Goal: Complete application form

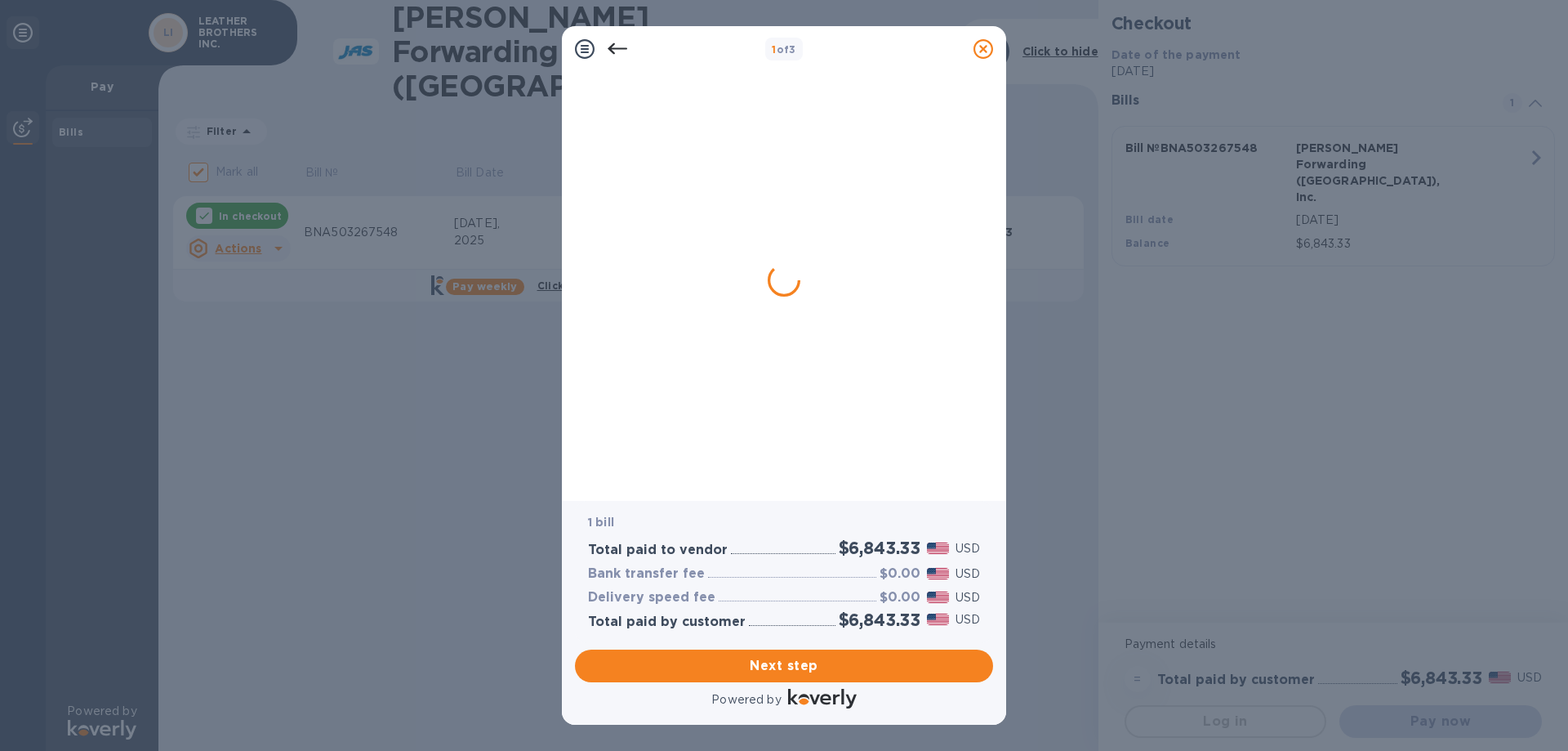
checkbox input "false"
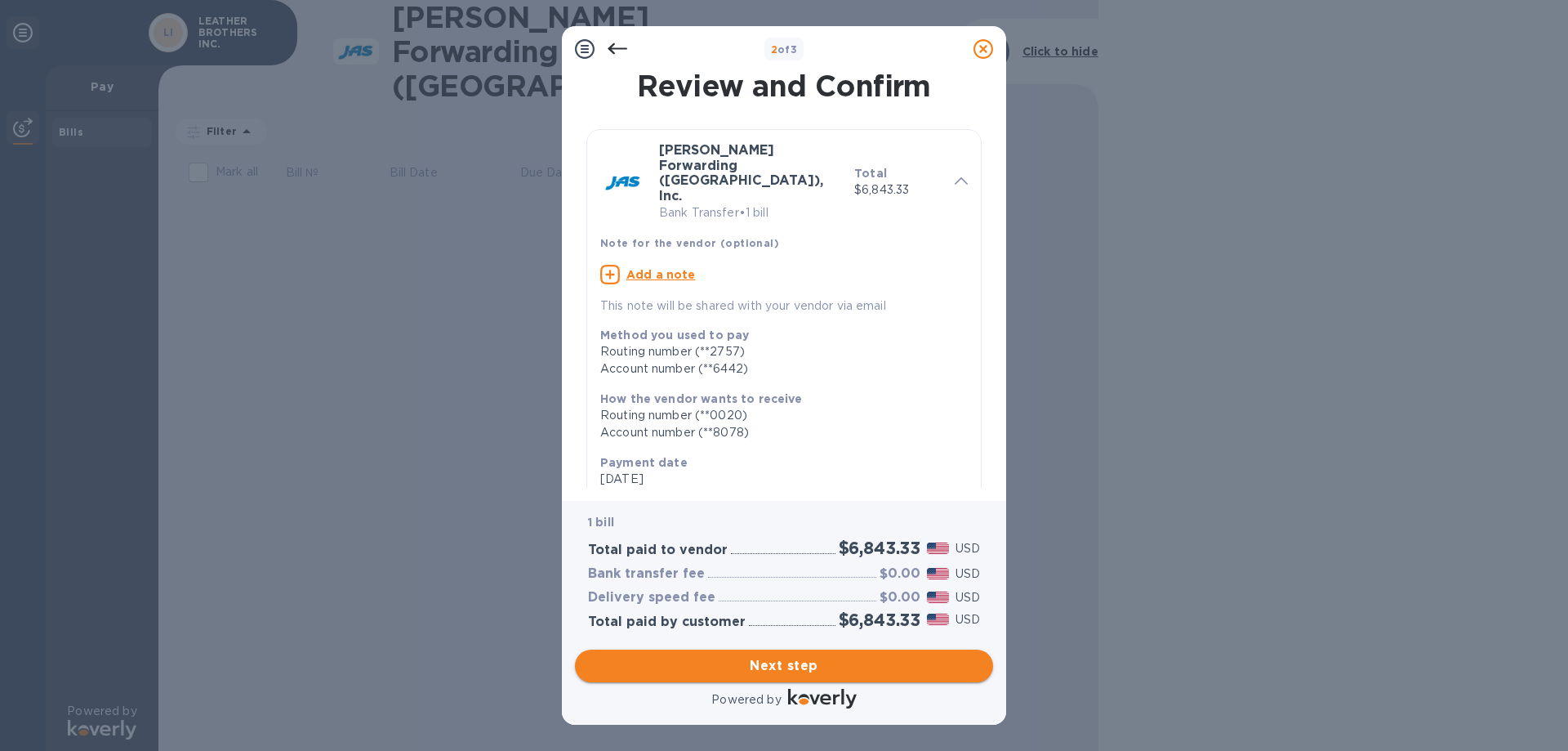
click at [842, 668] on span "Next step" at bounding box center [784, 666] width 392 height 19
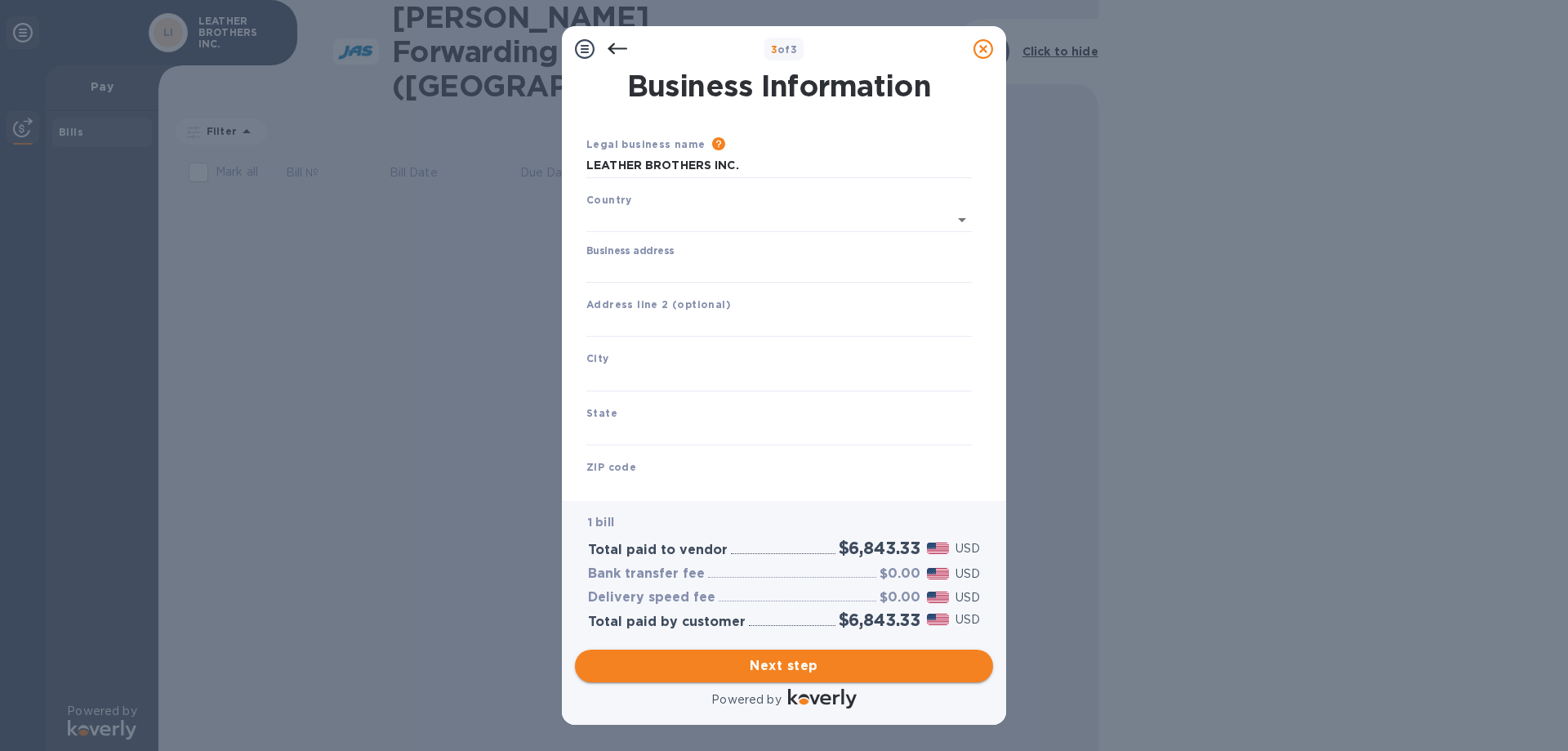
type input "[GEOGRAPHIC_DATA]"
click at [683, 259] on input "Business address" at bounding box center [779, 266] width 385 height 24
type input "[STREET_ADDRESS][PERSON_NAME]"
click at [672, 367] on input "text" at bounding box center [779, 375] width 385 height 24
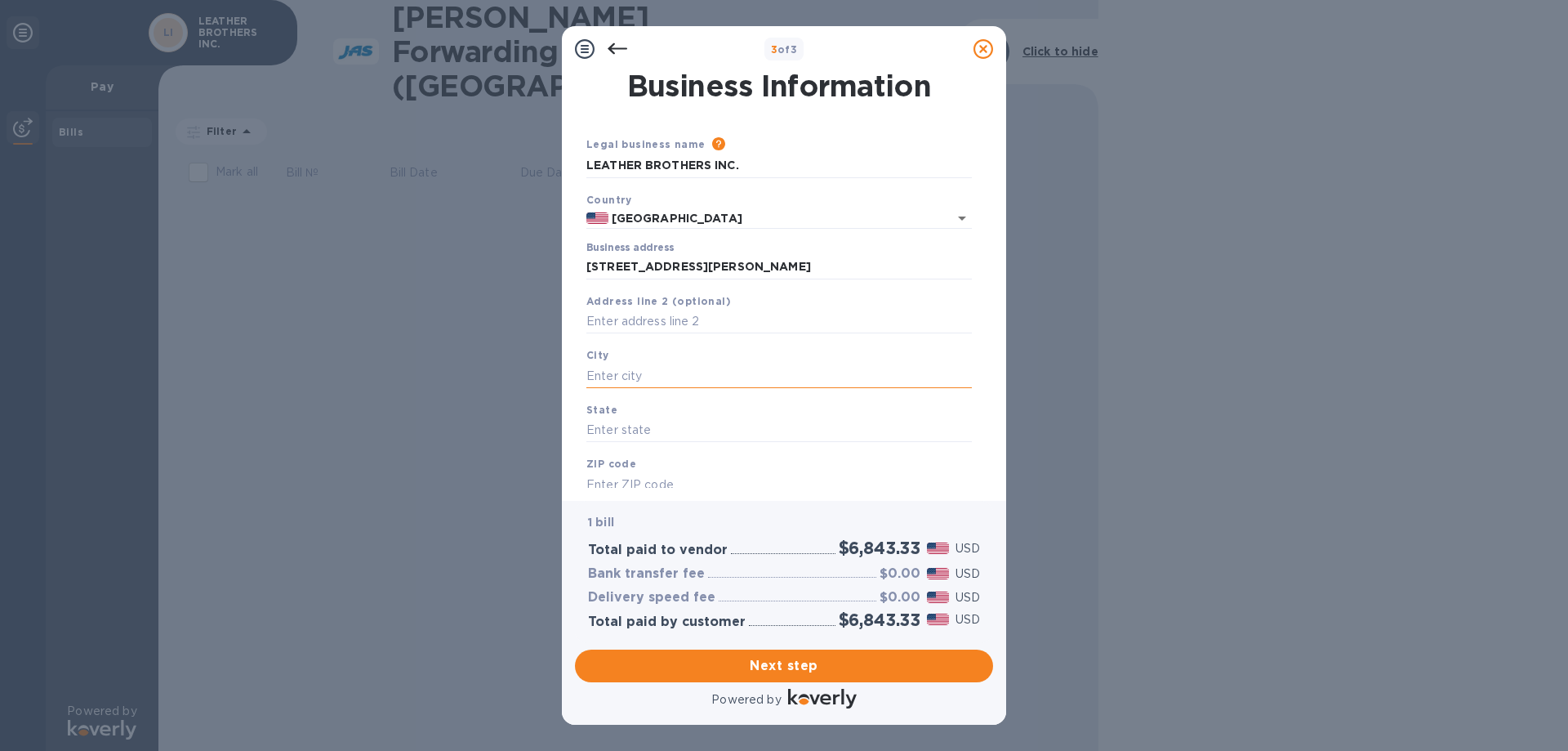
click at [672, 367] on input "text" at bounding box center [779, 375] width 385 height 24
type input "[PERSON_NAME]"
click at [629, 425] on input "text" at bounding box center [779, 430] width 385 height 24
type input "AR"
click at [640, 473] on input "text" at bounding box center [779, 484] width 385 height 24
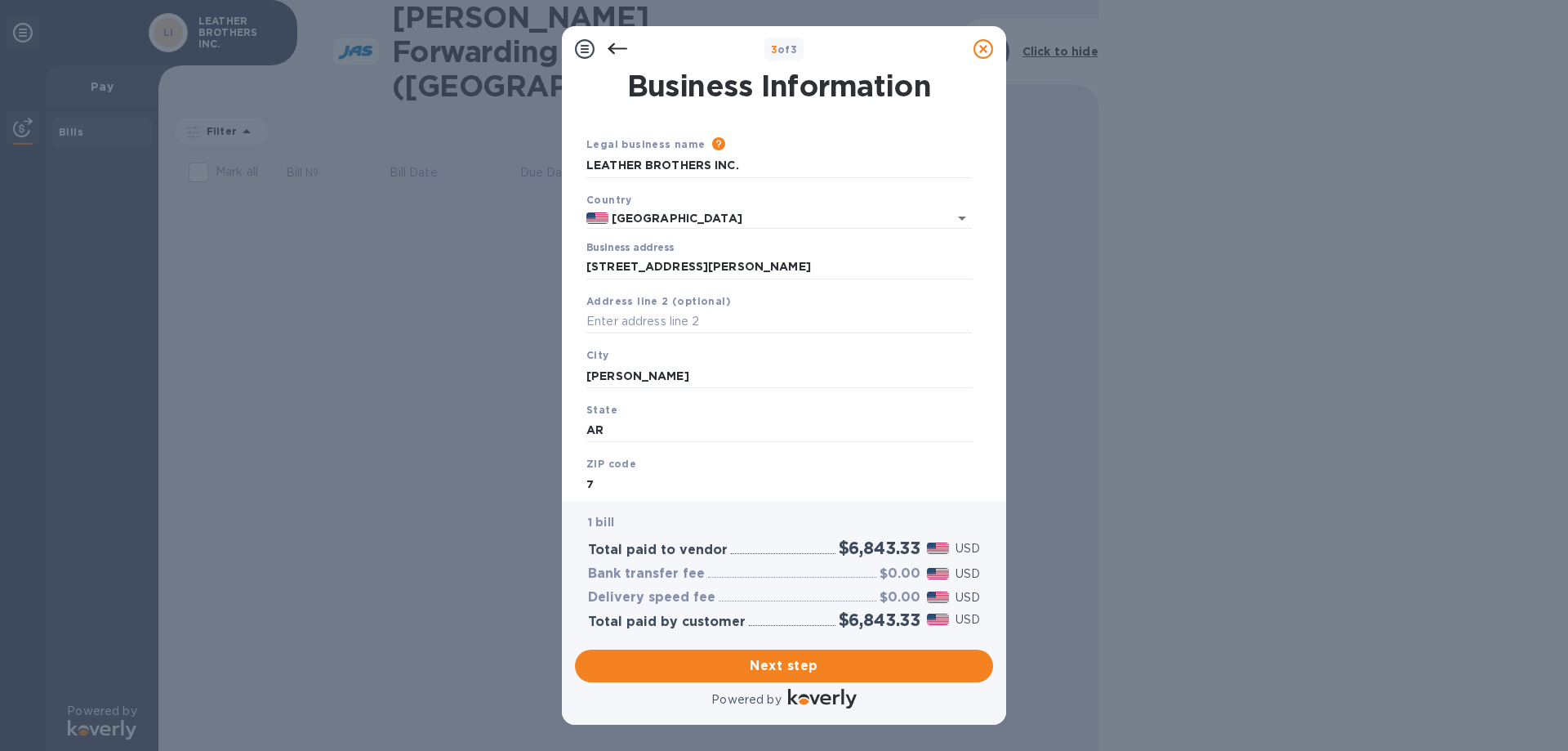
scroll to position [3, 0]
type input "72034"
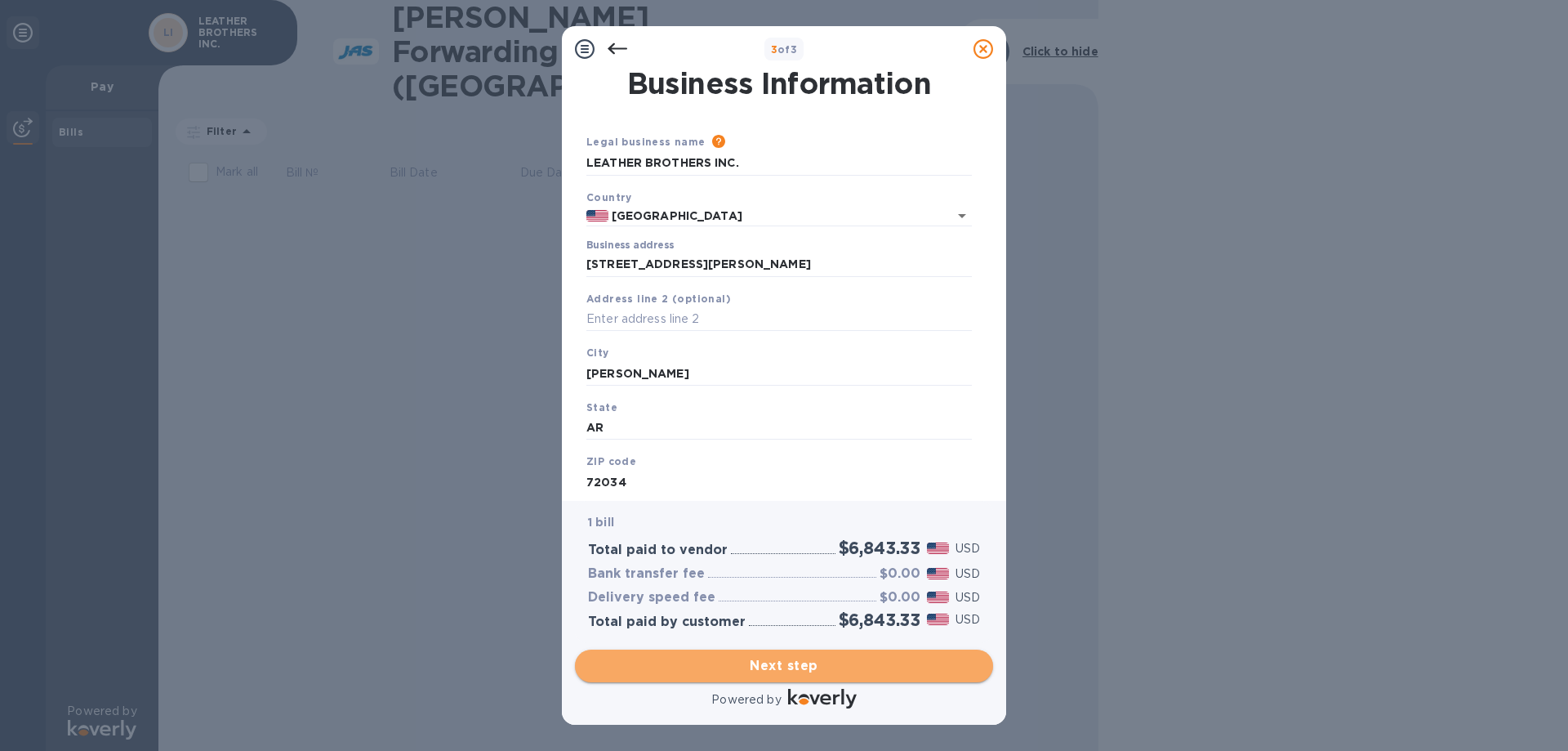
click at [806, 666] on span "Next step" at bounding box center [784, 666] width 392 height 19
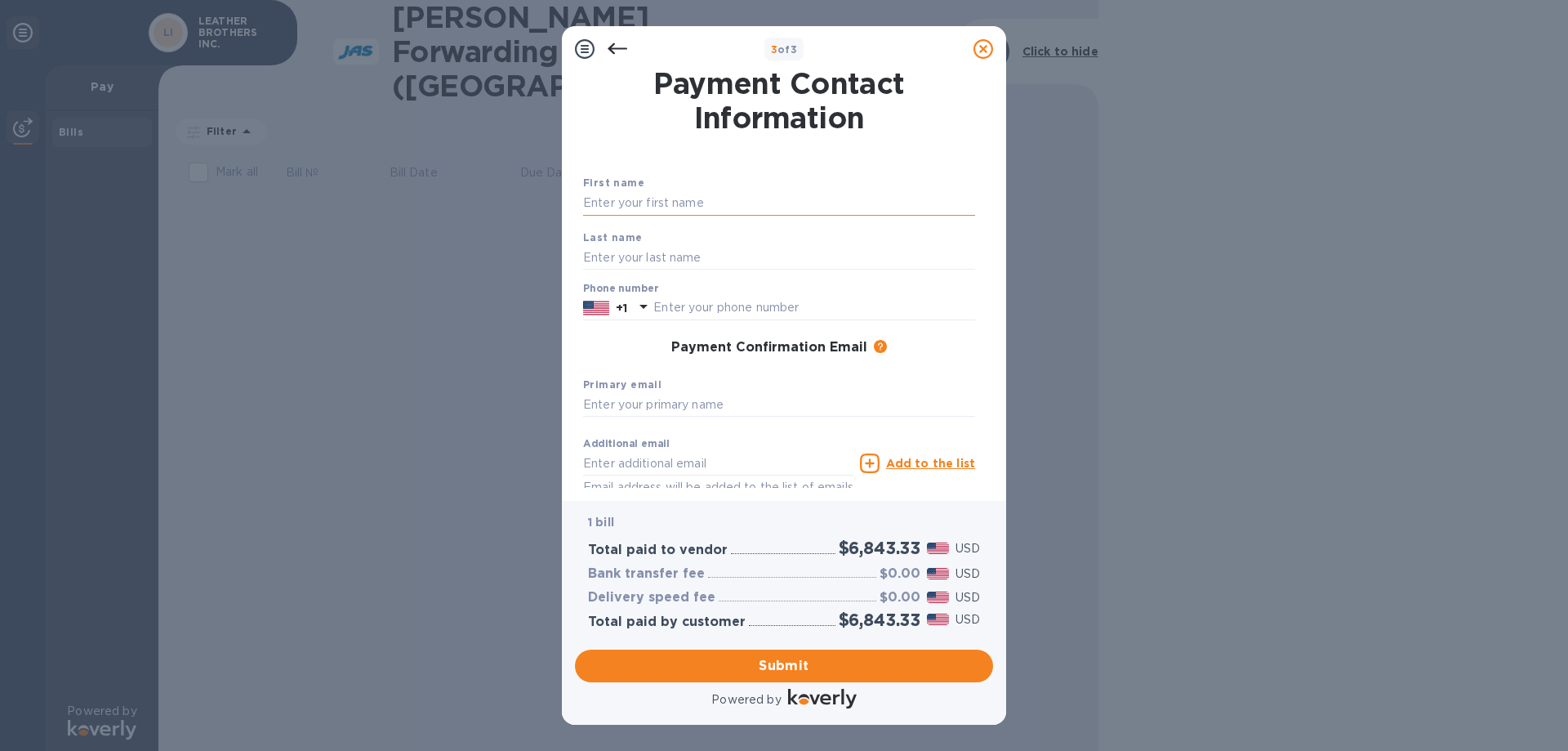
click at [644, 201] on input "text" at bounding box center [780, 203] width 392 height 24
type input "[PERSON_NAME]"
type input "3184181200"
type input "[PERSON_NAME][EMAIL_ADDRESS][DOMAIN_NAME]"
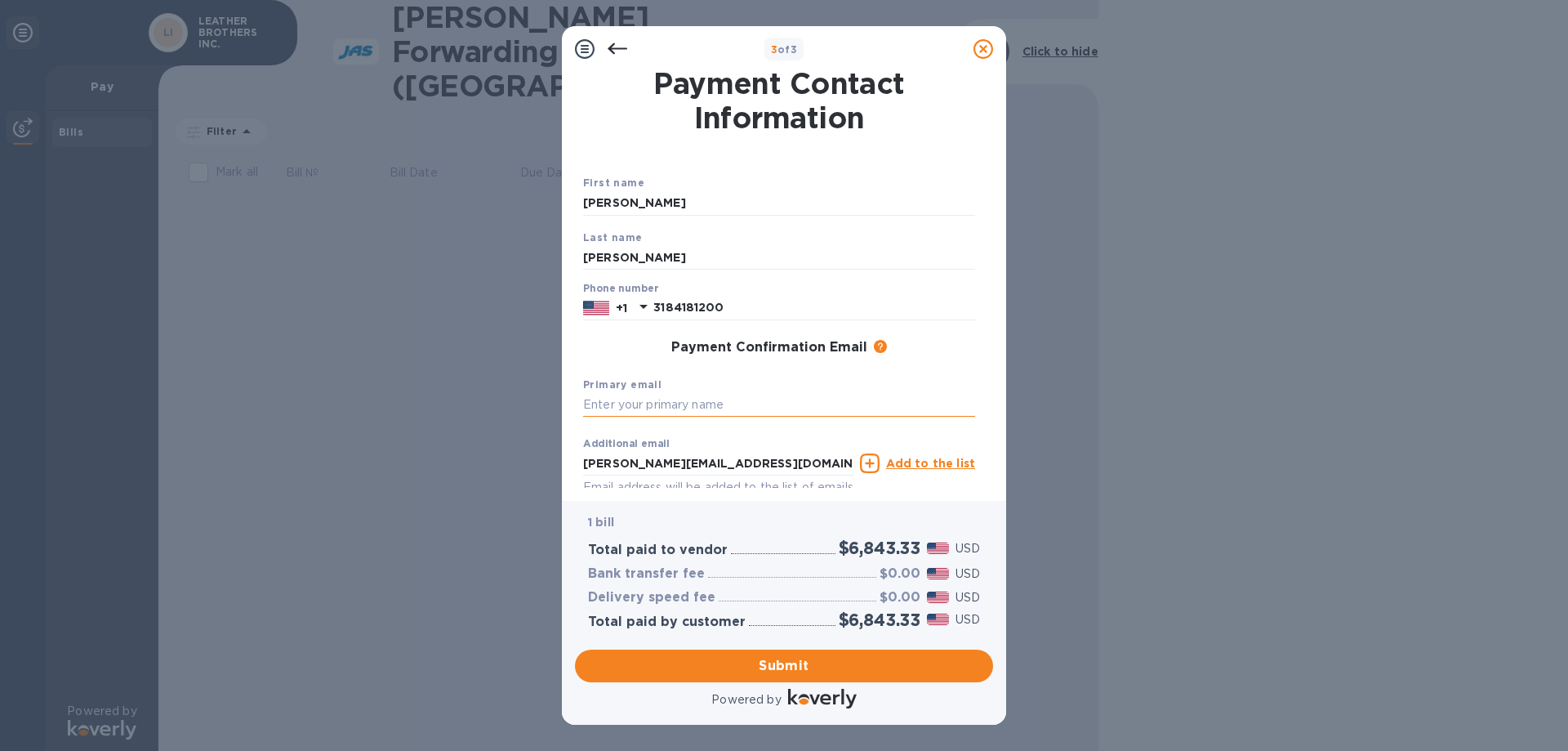
click at [662, 404] on input "text" at bounding box center [780, 405] width 392 height 24
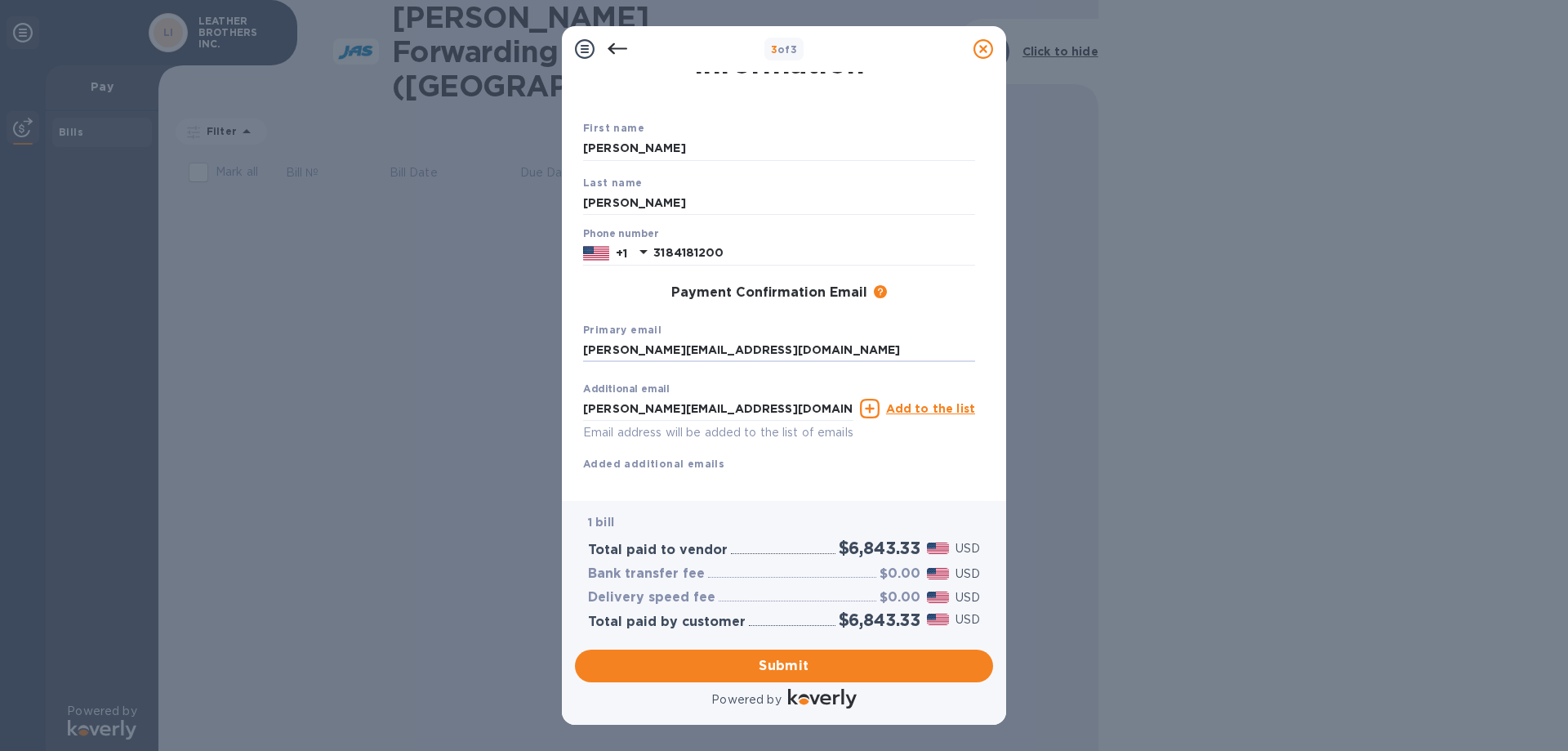
scroll to position [86, 0]
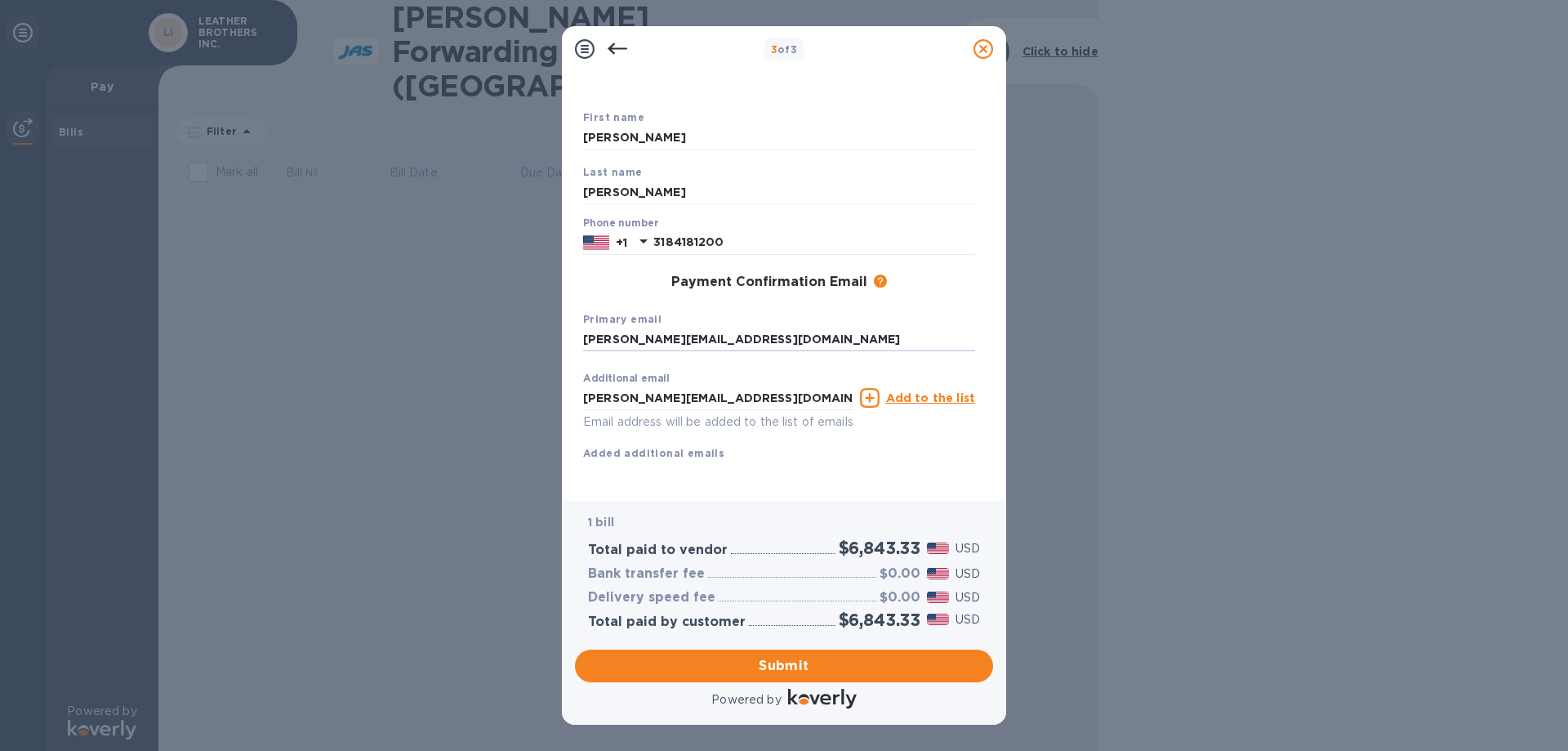
type input "[PERSON_NAME][EMAIL_ADDRESS][DOMAIN_NAME]"
drag, startPoint x: 731, startPoint y: 380, endPoint x: 543, endPoint y: 360, distance: 189.1
click at [543, 359] on div "3 of 3 Payment Contact Information First name [PERSON_NAME] Last name [PERSON_N…" at bounding box center [784, 375] width 1568 height 751
type input "[PERSON_NAME][EMAIL_ADDRESS][PERSON_NAME][PERSON_NAME][DOMAIN_NAME]"
click at [935, 392] on u "Add to the list" at bounding box center [931, 397] width 89 height 13
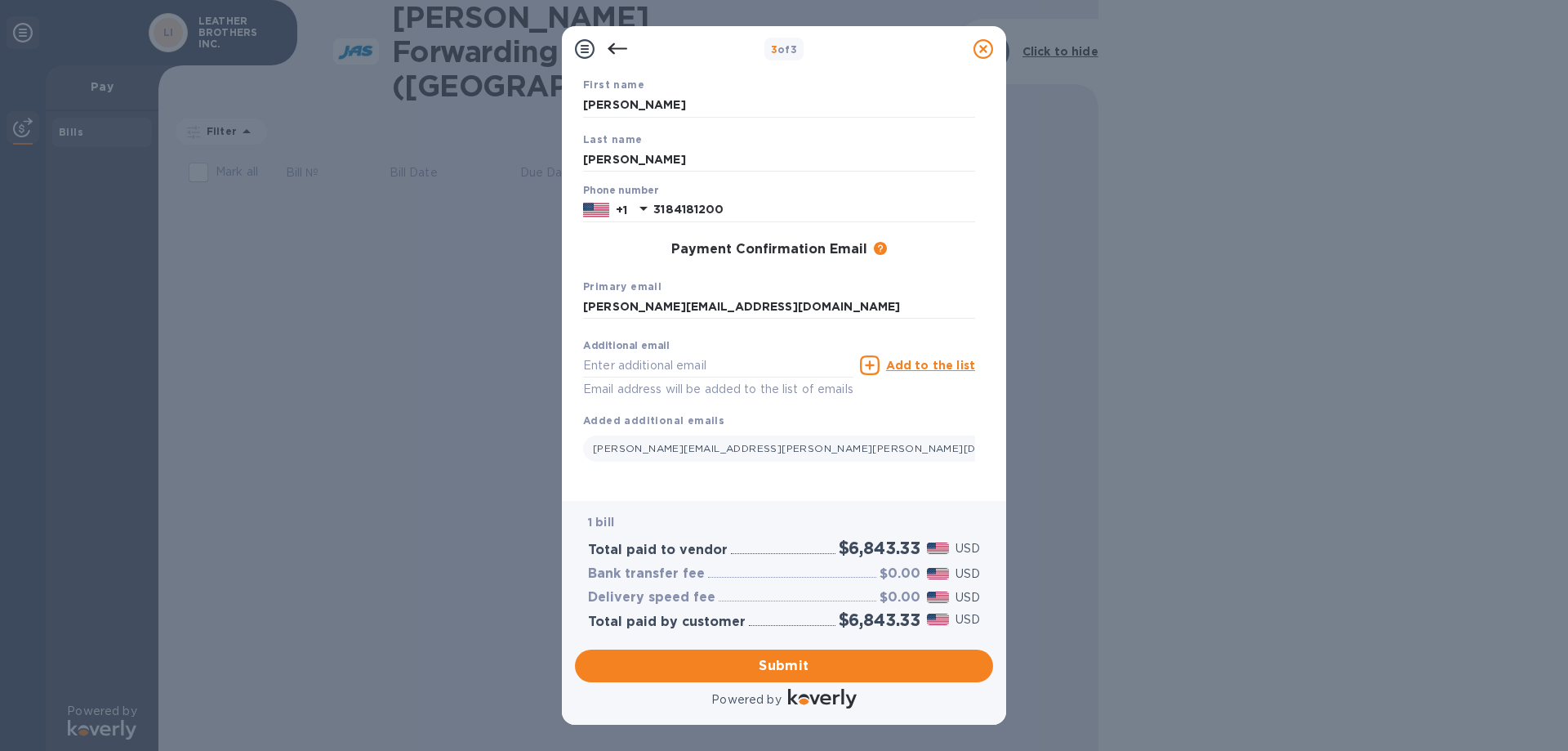
scroll to position [119, 0]
click at [614, 353] on input "text" at bounding box center [718, 364] width 270 height 24
paste input "[PERSON_NAME][EMAIL_ADDRESS][PERSON_NAME][PERSON_NAME][DOMAIN_NAME]"
type input "[PERSON_NAME][EMAIL_ADDRESS][PERSON_NAME][PERSON_NAME][DOMAIN_NAME]"
click at [809, 437] on div "[PERSON_NAME][EMAIL_ADDRESS][PERSON_NAME][PERSON_NAME][DOMAIN_NAME]" at bounding box center [780, 446] width 392 height 33
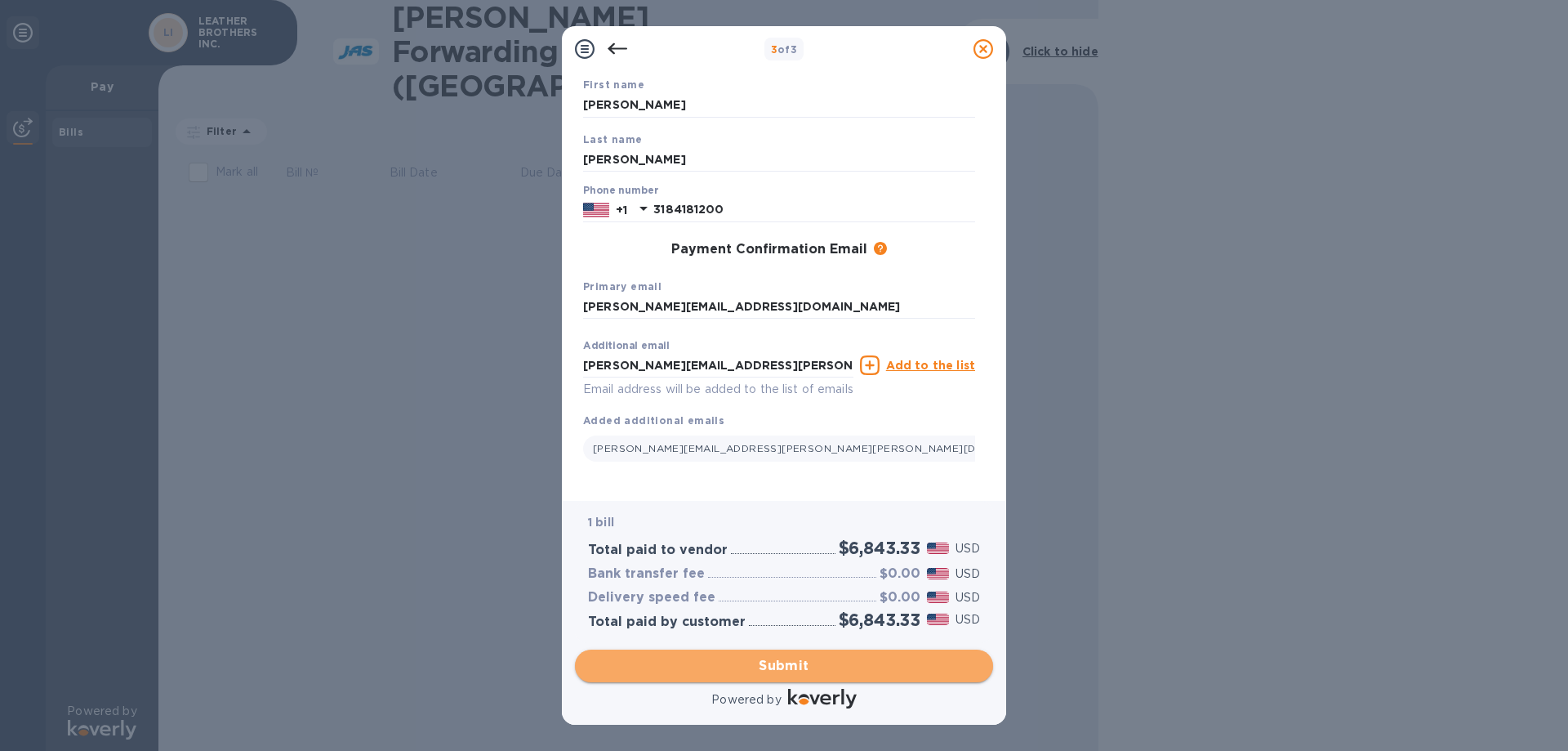
click at [787, 675] on span "Submit" at bounding box center [784, 666] width 392 height 19
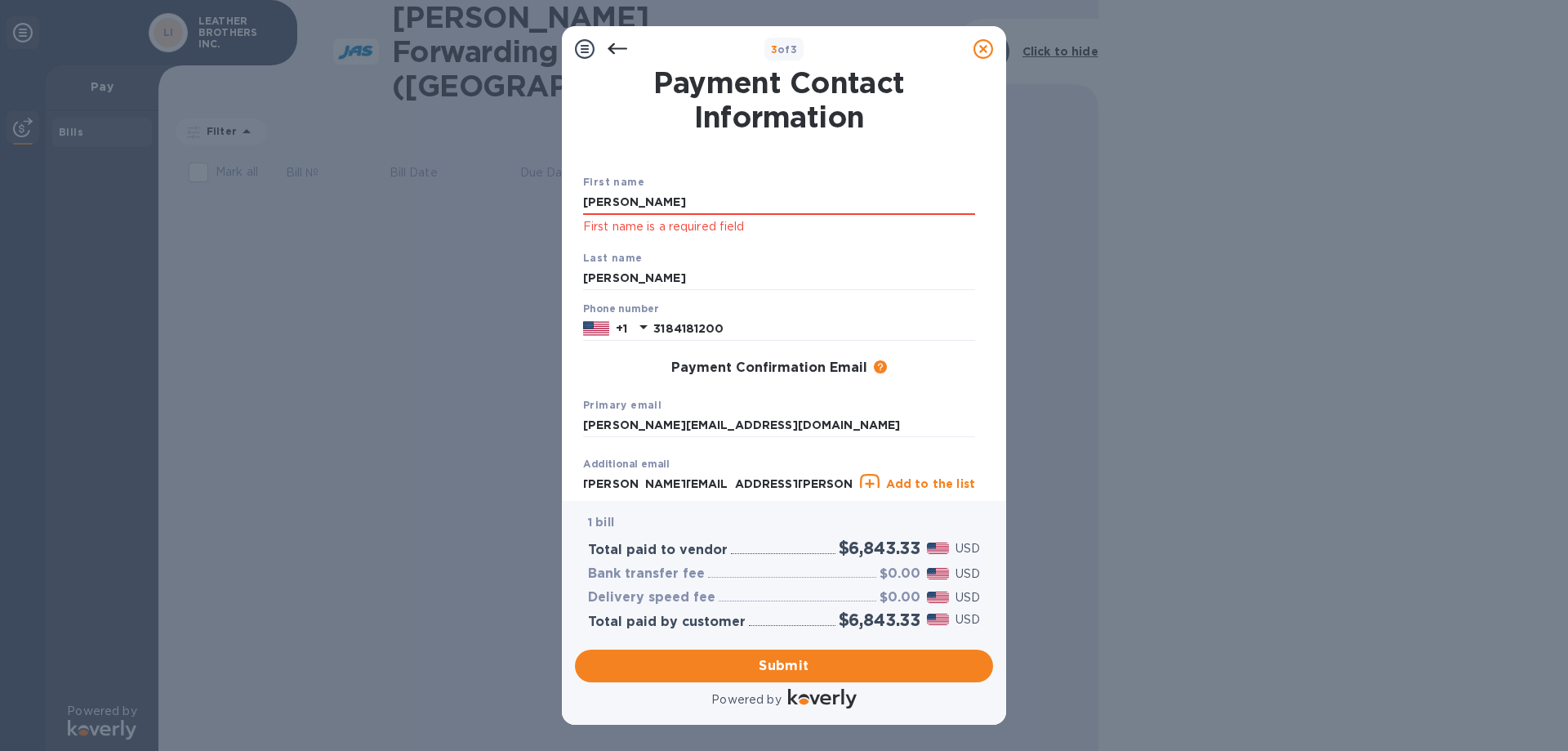
scroll to position [0, 0]
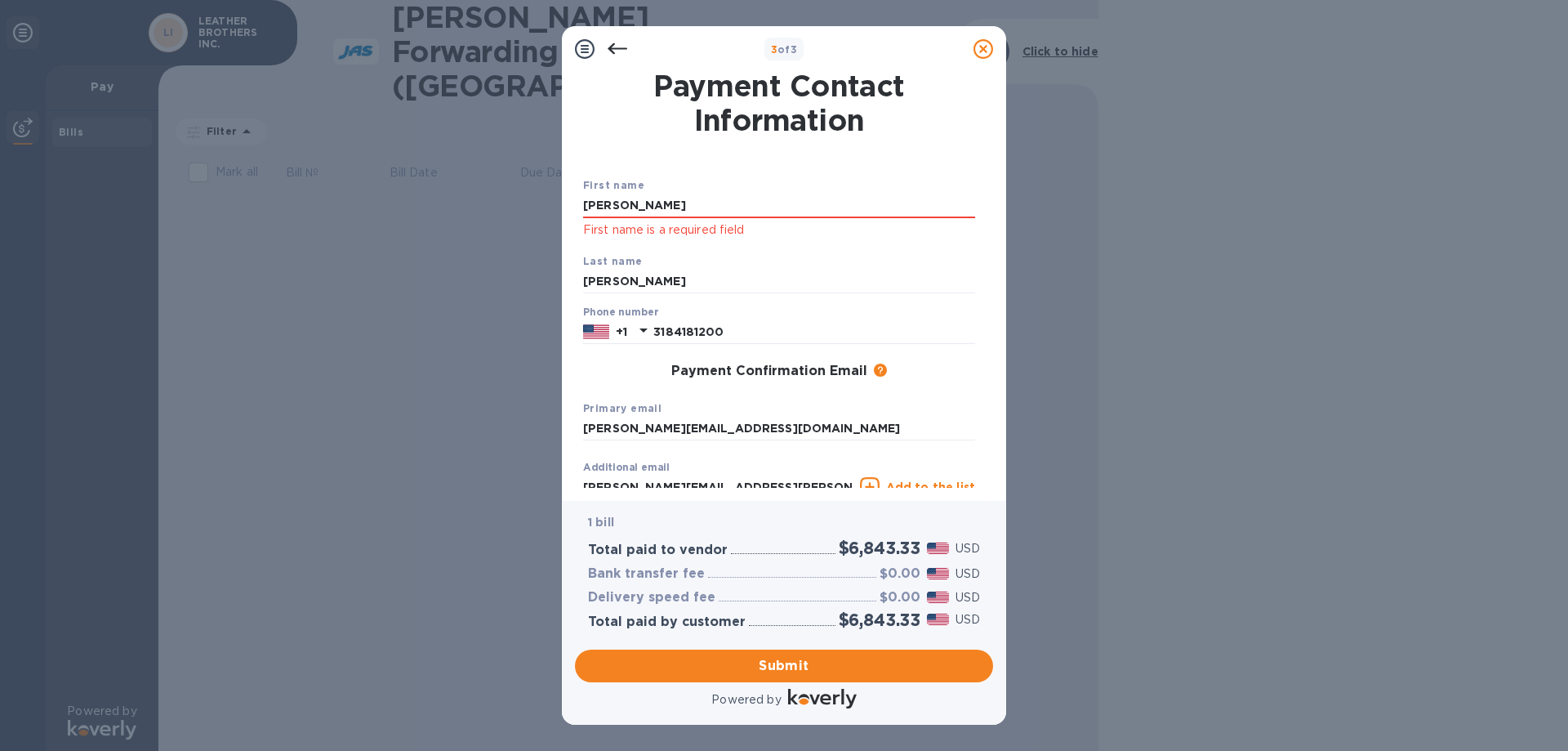
drag, startPoint x: 666, startPoint y: 212, endPoint x: 471, endPoint y: 219, distance: 195.1
click at [471, 219] on div "3 of 3 Payment Contact Information First name [PERSON_NAME] First name is a req…" at bounding box center [784, 375] width 1568 height 751
type input "LEATHER BROTHERS"
click at [805, 666] on span "Submit" at bounding box center [784, 666] width 392 height 19
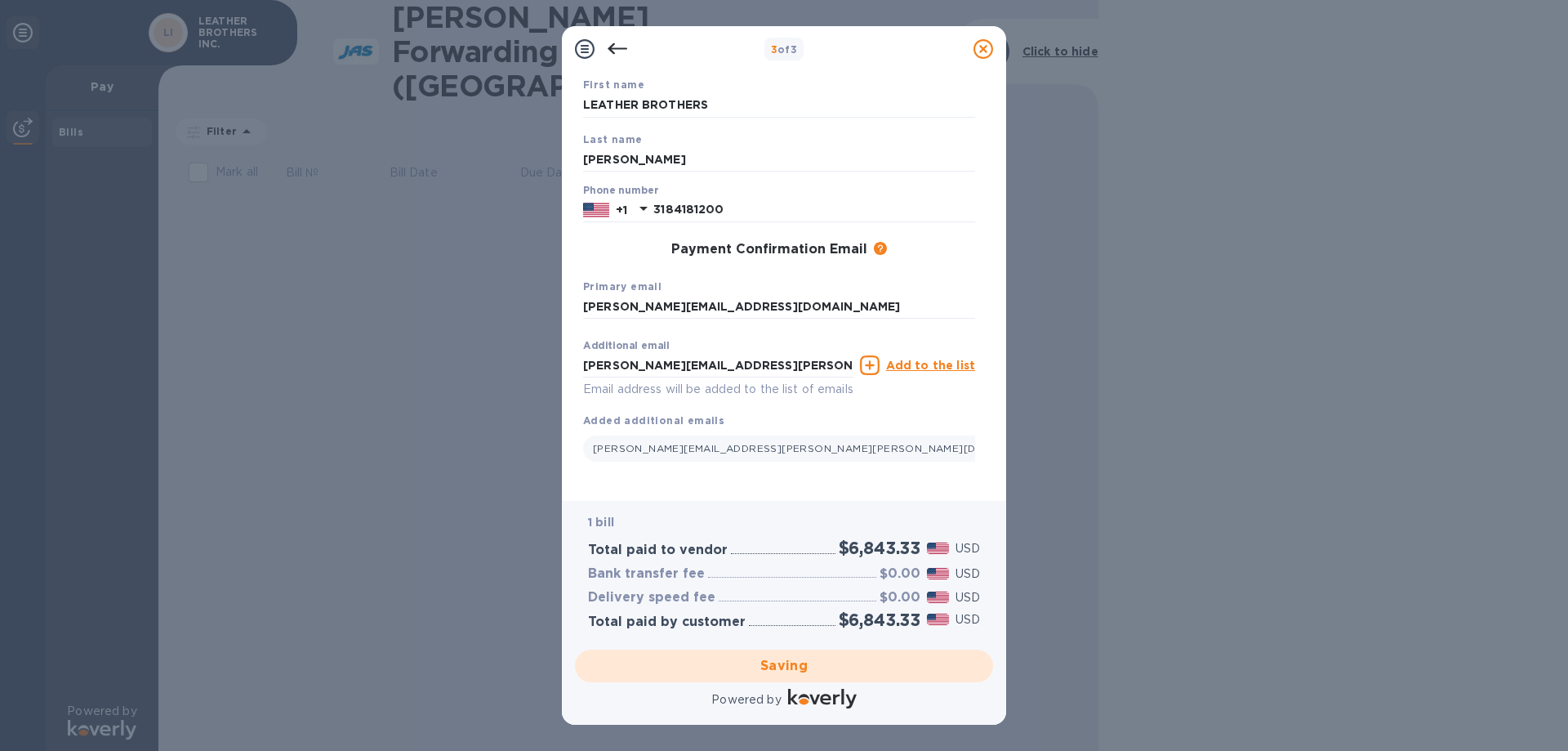
scroll to position [119, 0]
click at [788, 666] on div "Saving" at bounding box center [784, 666] width 431 height 46
